Goal: Task Accomplishment & Management: Manage account settings

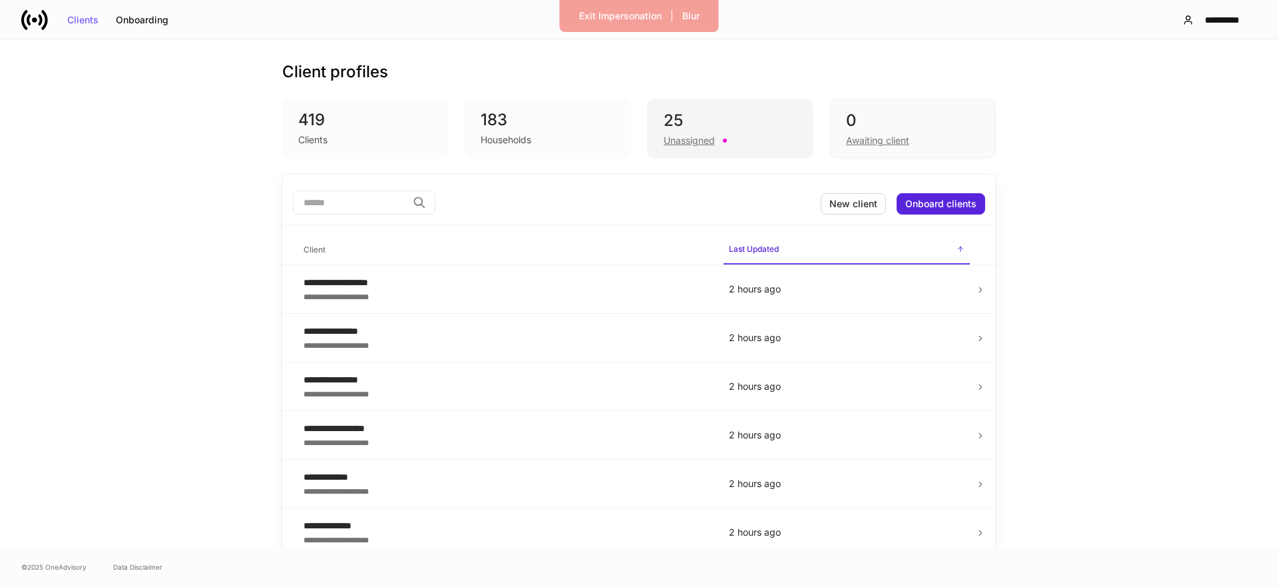
click at [698, 130] on div "25" at bounding box center [730, 120] width 133 height 21
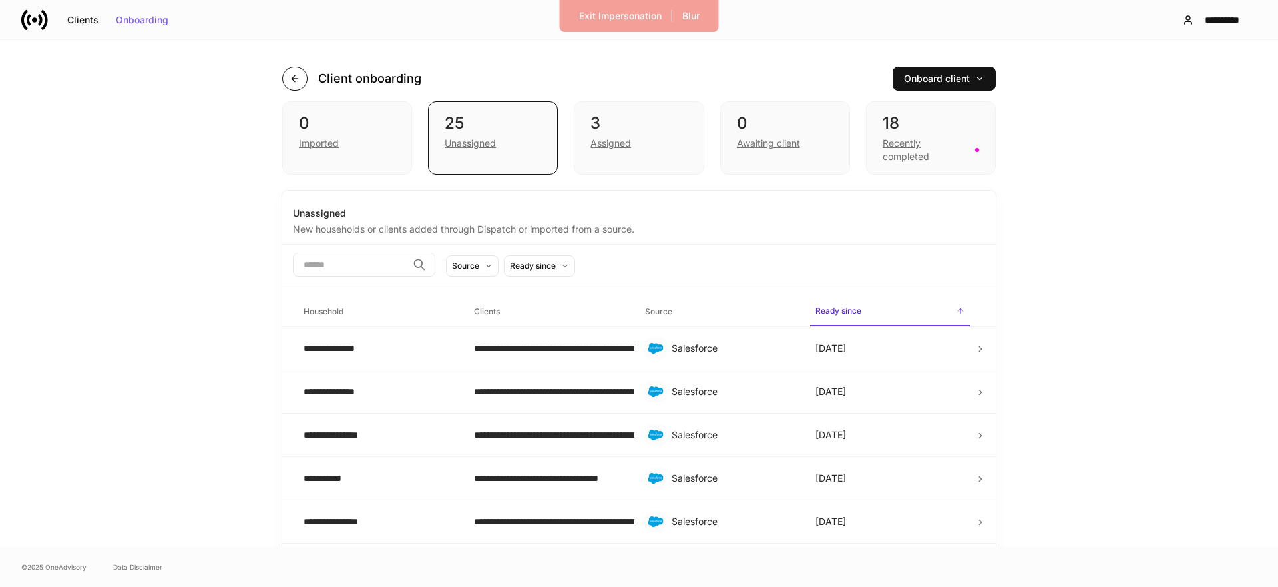
click at [291, 76] on icon "button" at bounding box center [295, 78] width 11 height 11
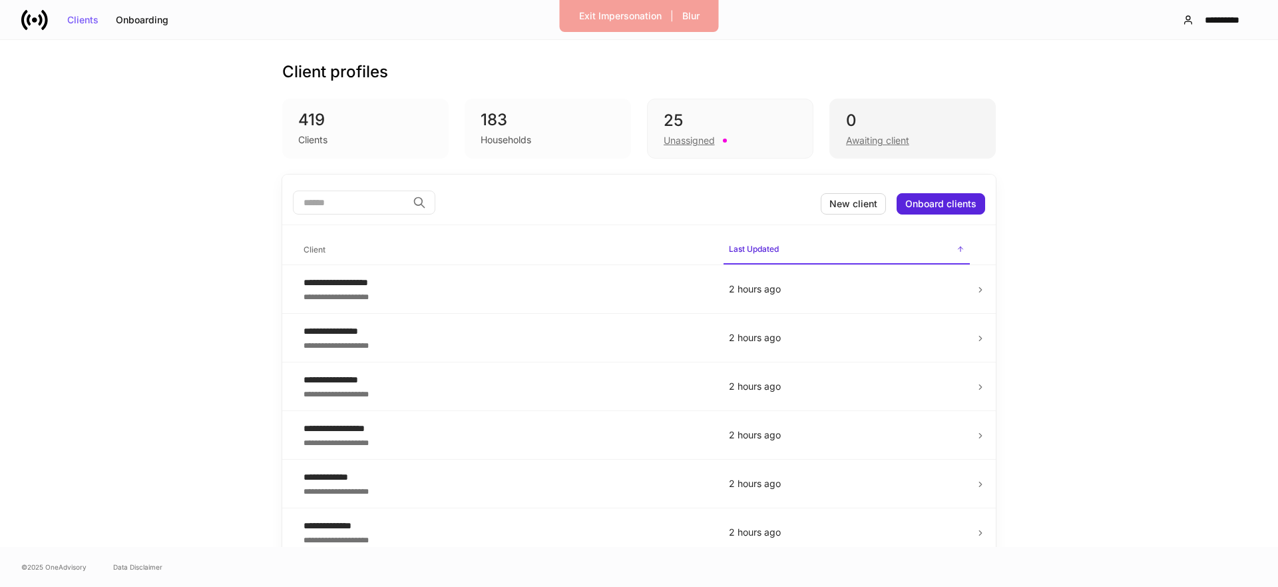
click at [957, 138] on div "Awaiting client" at bounding box center [912, 139] width 133 height 16
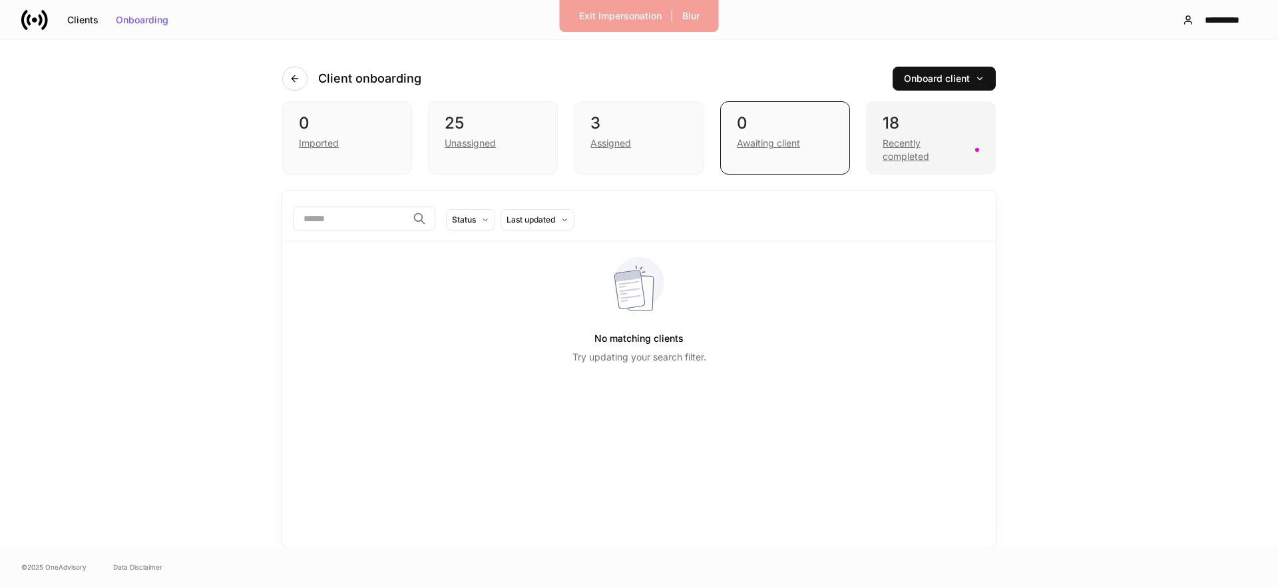
click at [983, 139] on div "18 Recently completed" at bounding box center [931, 137] width 130 height 73
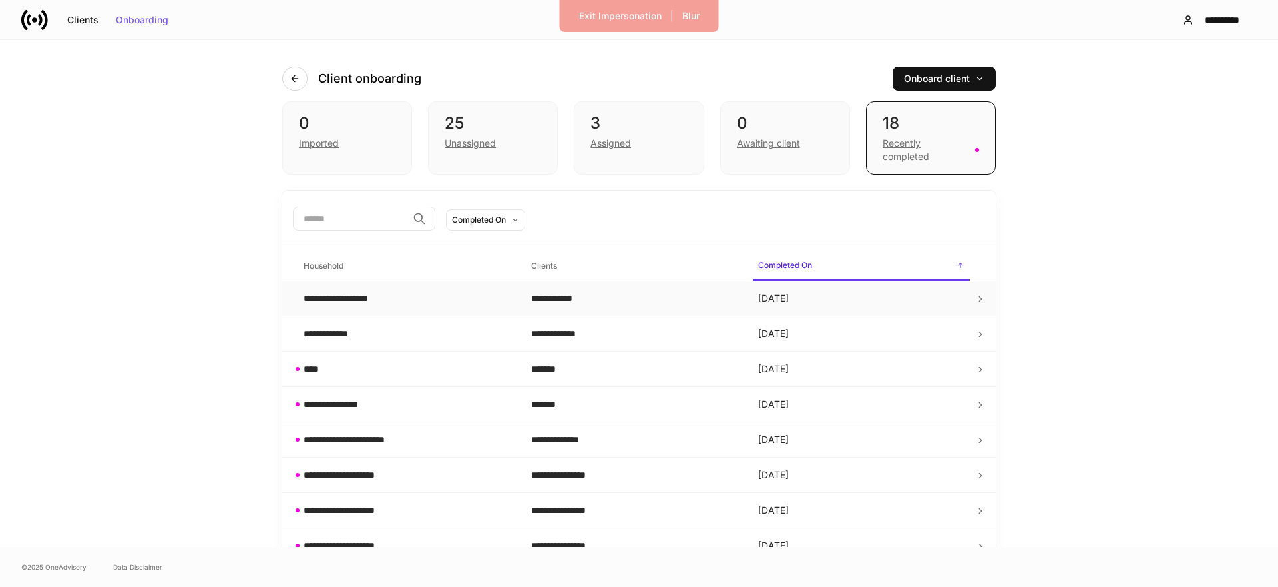
click at [938, 300] on td "[DATE]" at bounding box center [862, 298] width 228 height 35
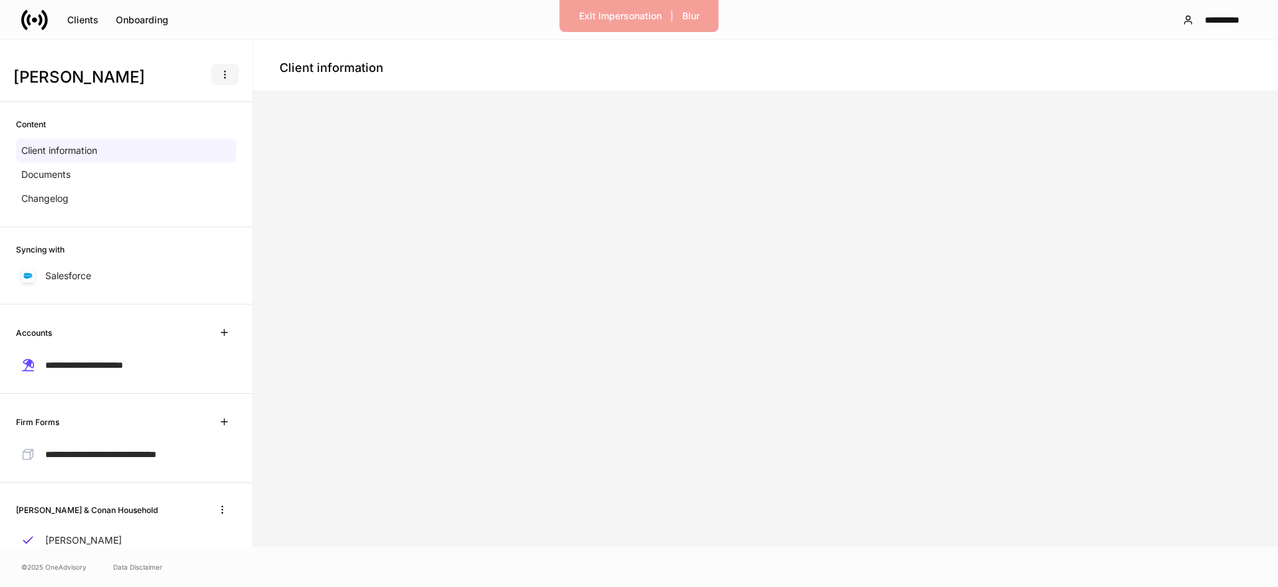
click at [223, 70] on icon "button" at bounding box center [225, 74] width 11 height 11
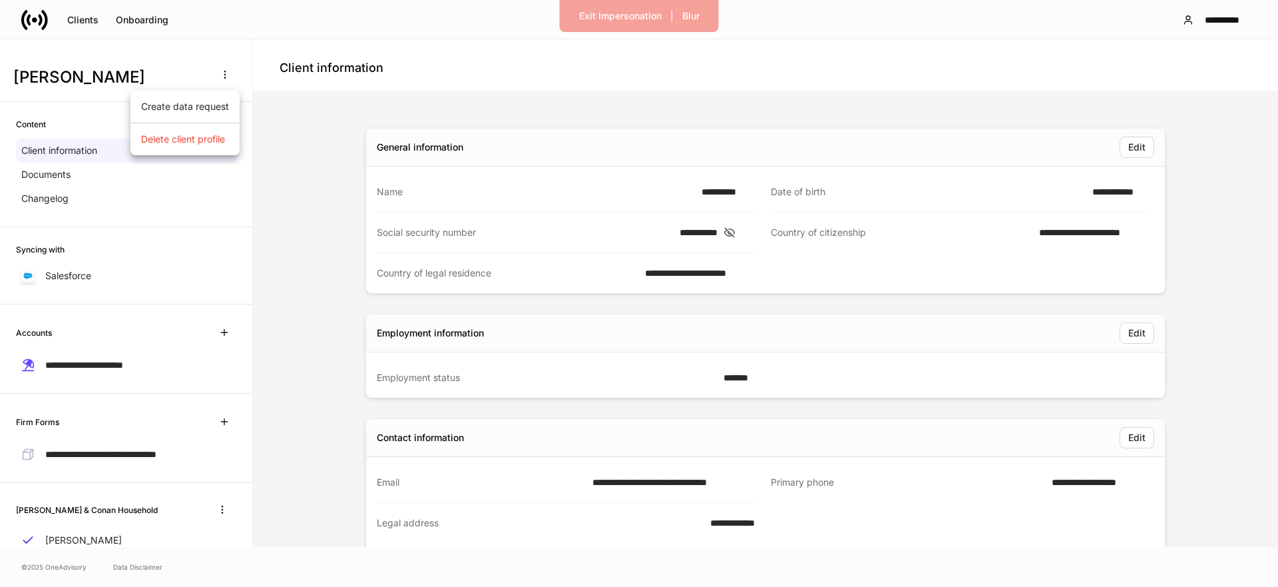
click at [184, 139] on p "Delete client profile" at bounding box center [183, 138] width 84 height 13
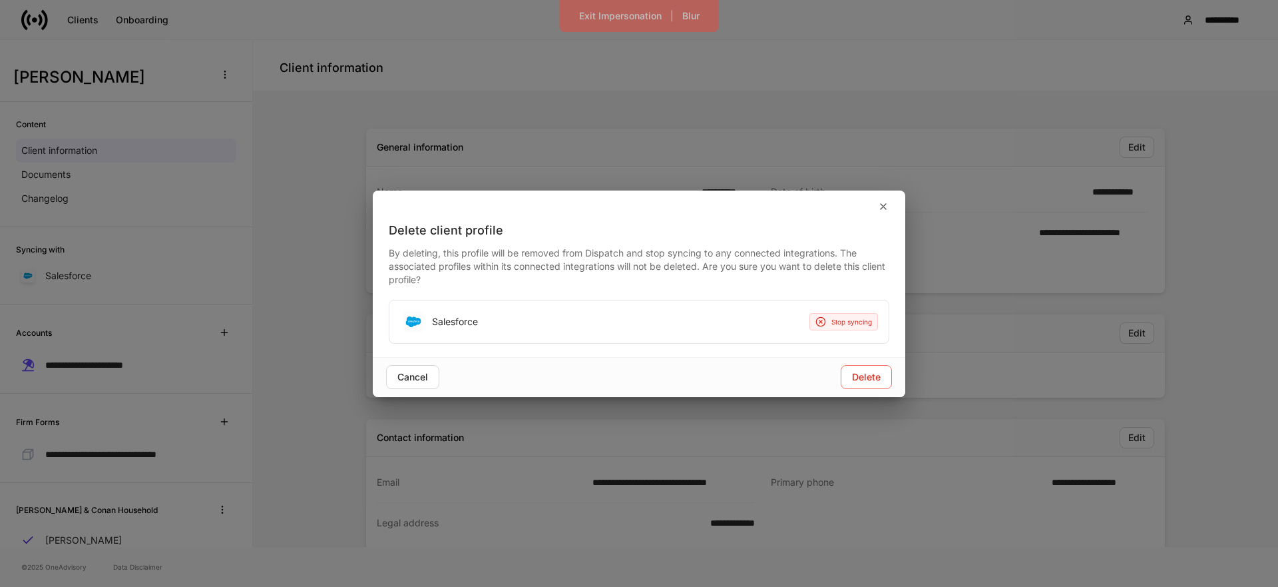
click at [852, 331] on div "Salesforce Stop syncing" at bounding box center [638, 321] width 499 height 43
click at [852, 374] on div "Delete" at bounding box center [866, 376] width 29 height 9
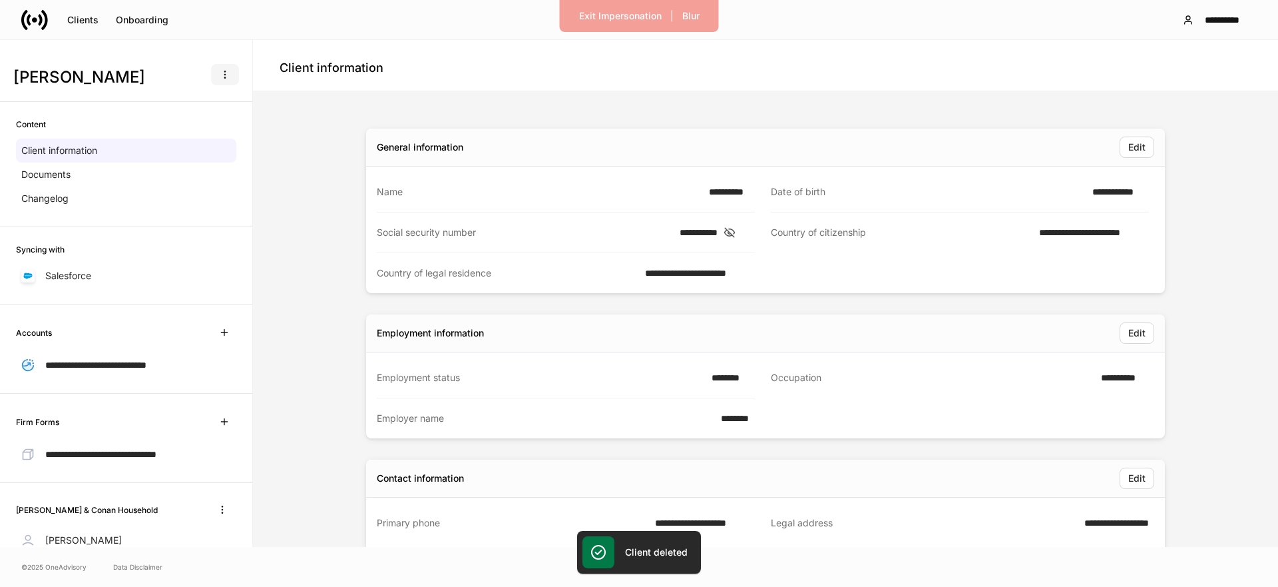
click at [218, 78] on button "button" at bounding box center [225, 74] width 28 height 21
click at [198, 133] on p "Delete client profile" at bounding box center [183, 138] width 84 height 13
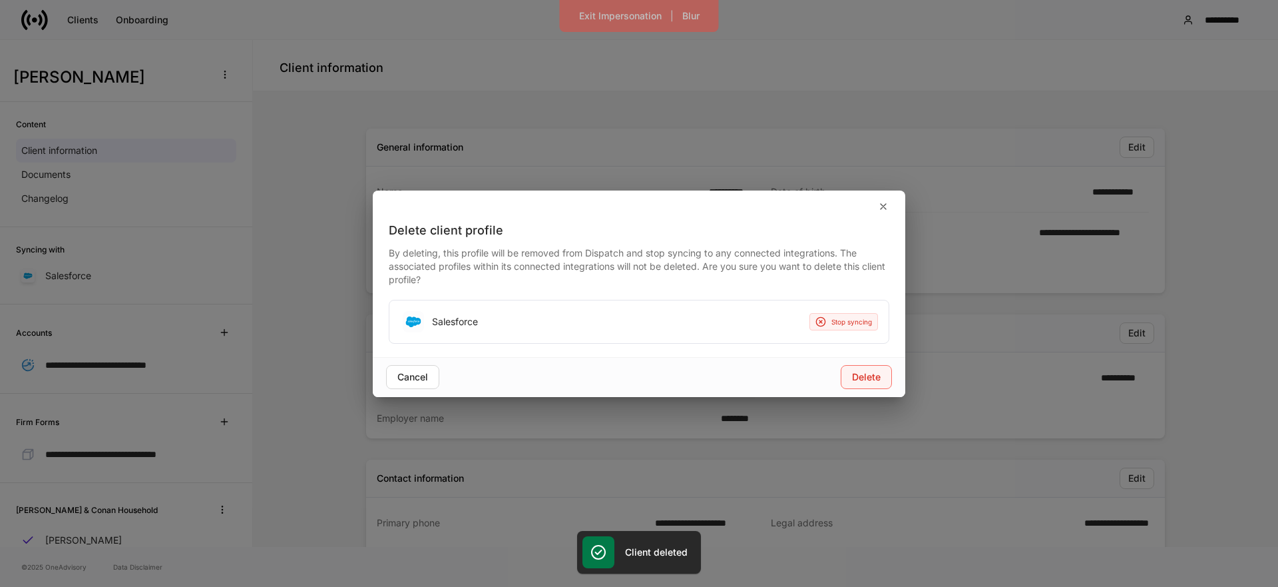
click at [865, 373] on div "Delete" at bounding box center [866, 376] width 29 height 9
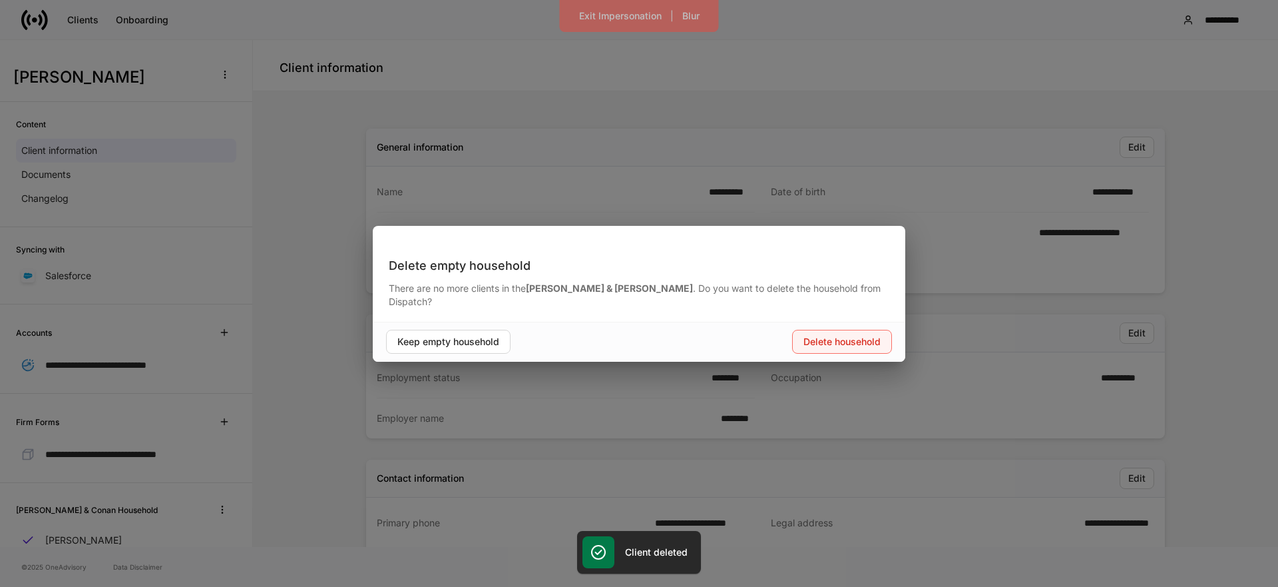
click at [836, 337] on div "Delete household" at bounding box center [842, 341] width 77 height 9
